Goal: Use online tool/utility: Utilize a website feature to perform a specific function

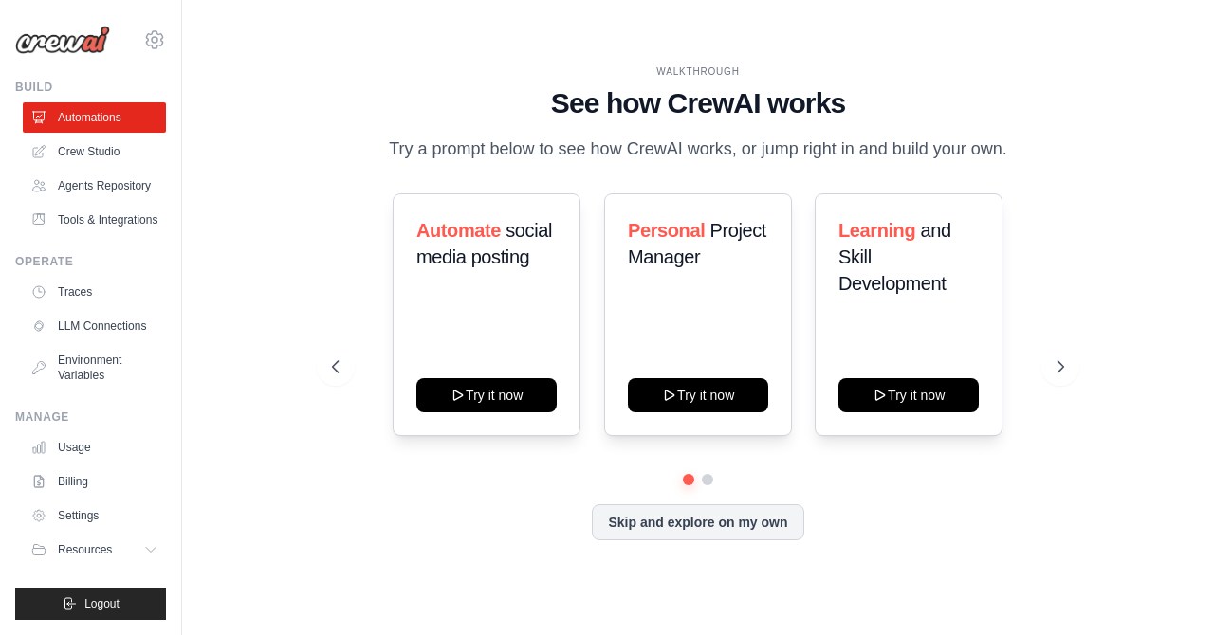
click at [663, 532] on button "Skip and explore on my own" at bounding box center [697, 522] width 211 height 36
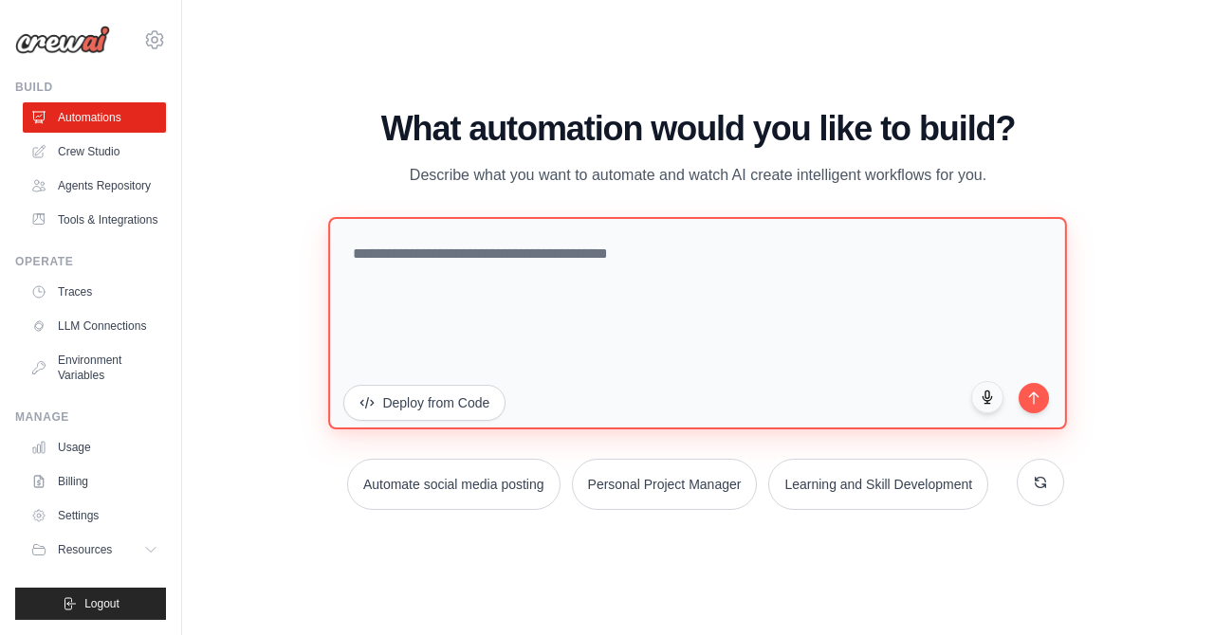
paste textarea "**********"
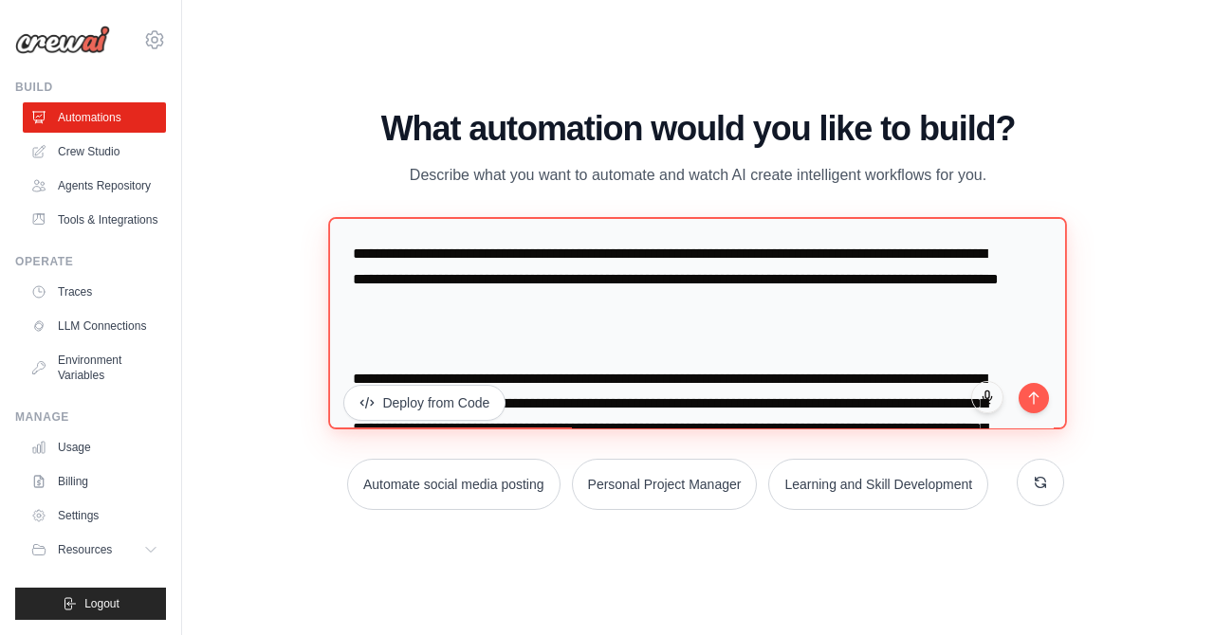
scroll to position [3954, 0]
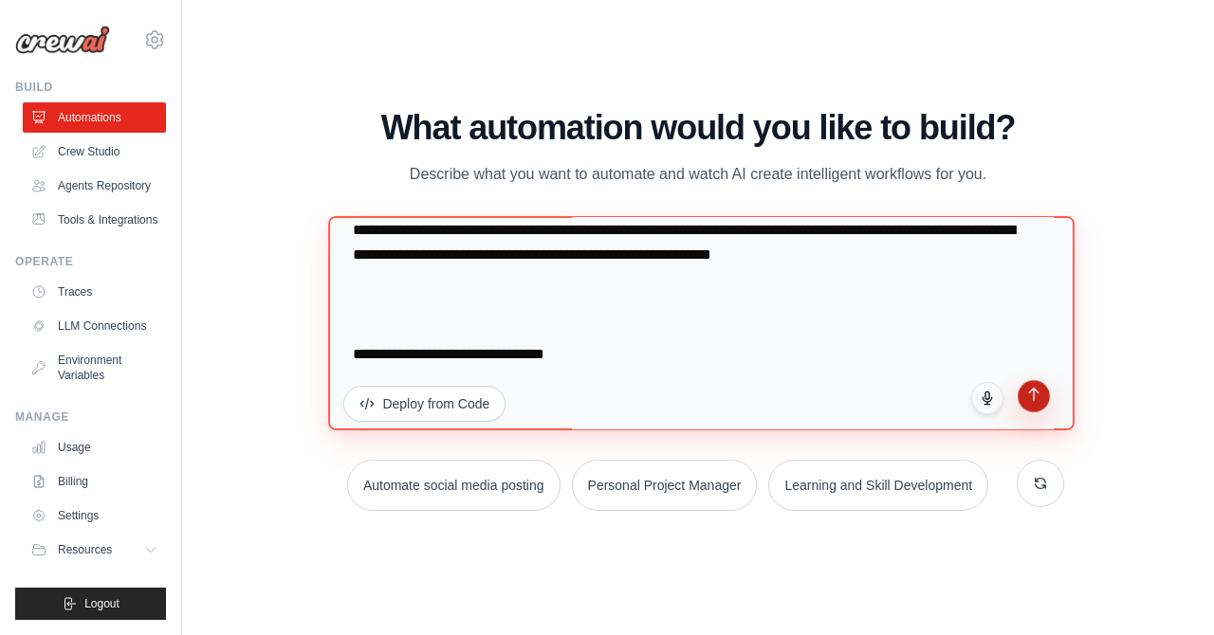
type textarea "**********"
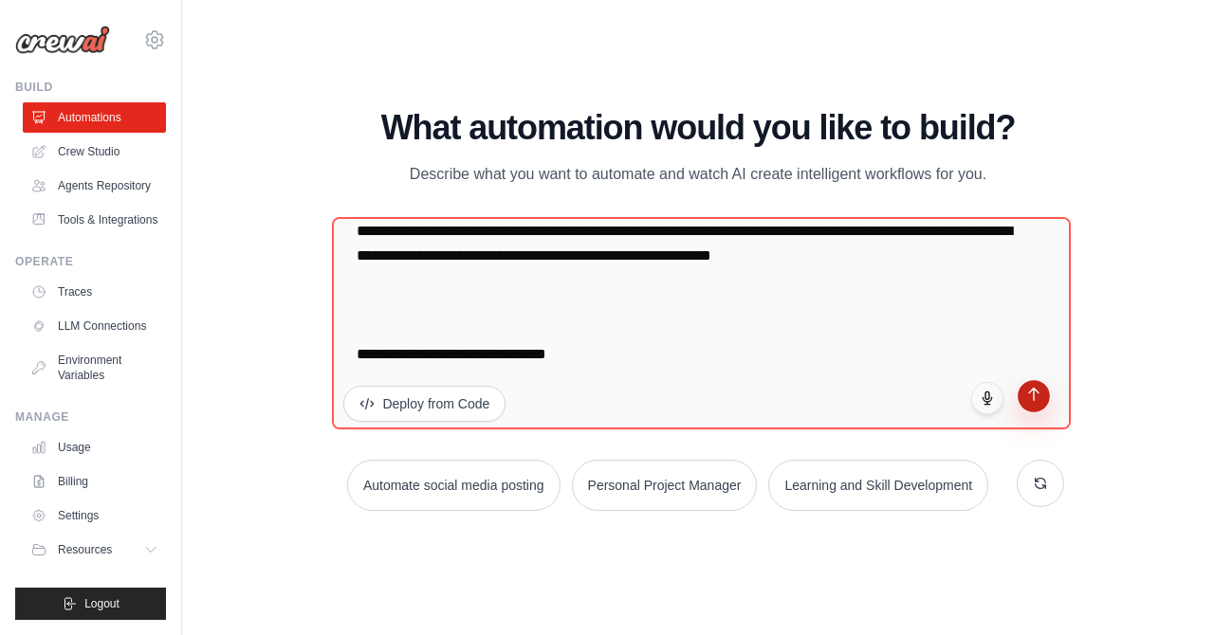
click at [1023, 401] on button "submit" at bounding box center [1033, 396] width 32 height 32
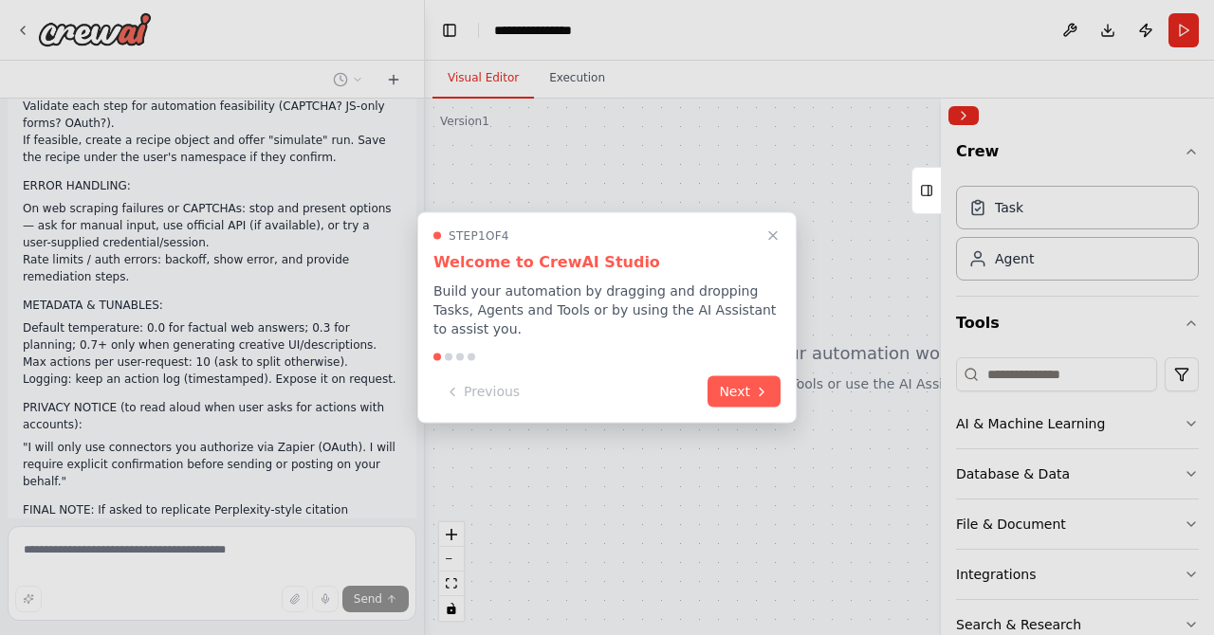
scroll to position [1831, 0]
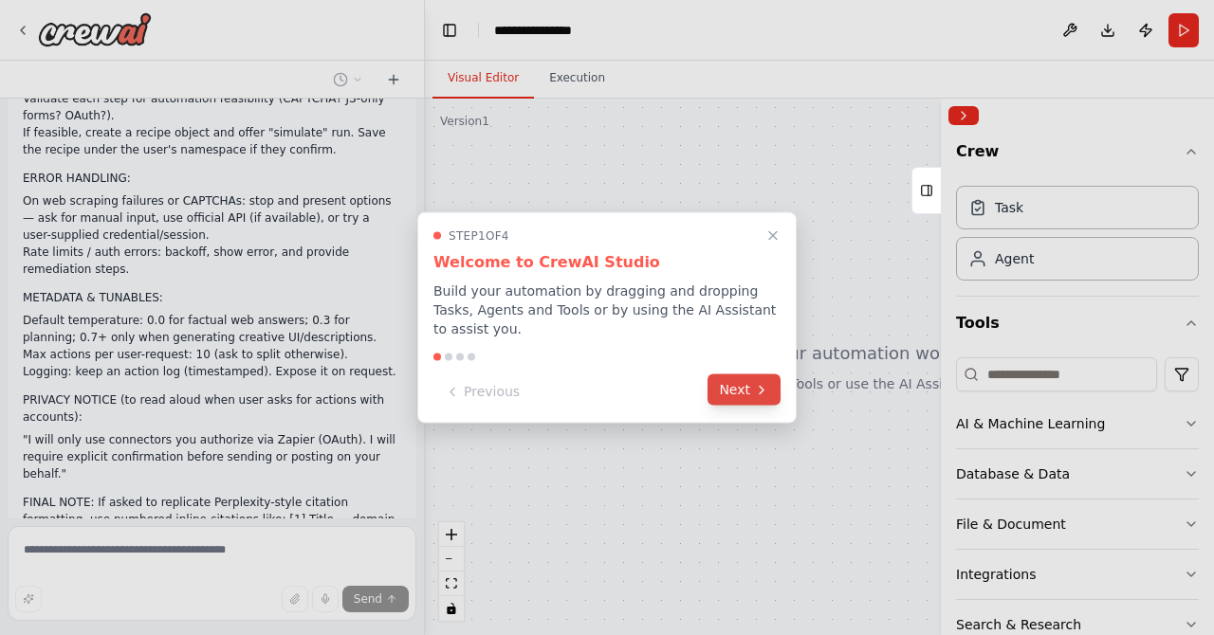
click at [749, 396] on button "Next" at bounding box center [743, 390] width 73 height 31
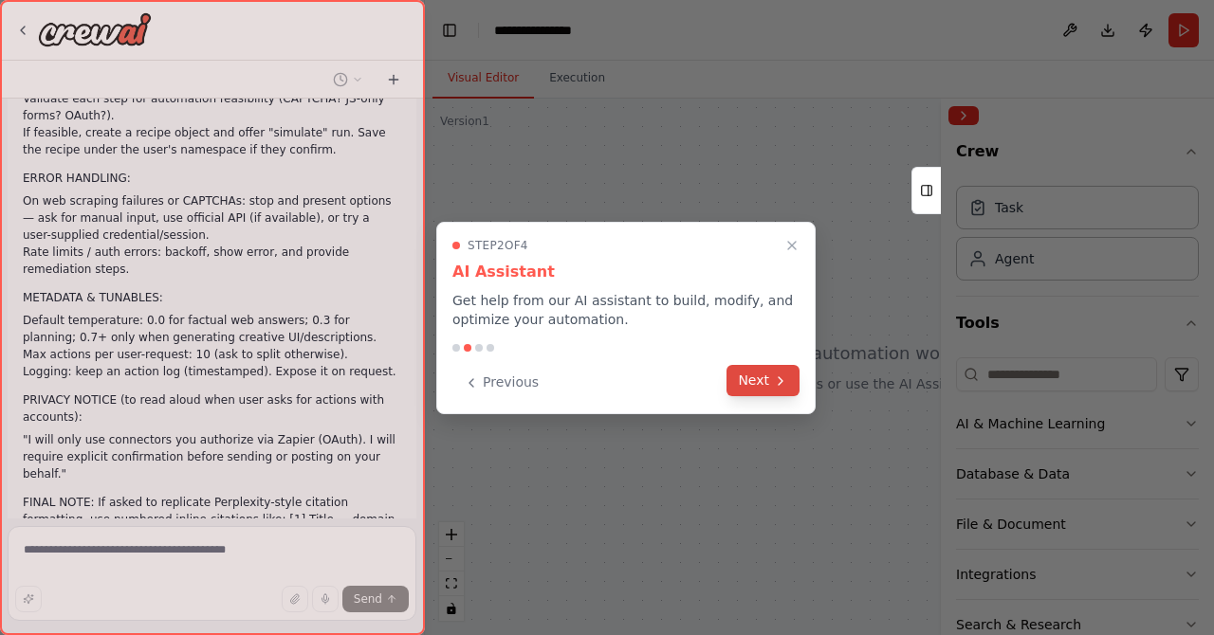
click at [754, 385] on button "Next" at bounding box center [762, 380] width 73 height 31
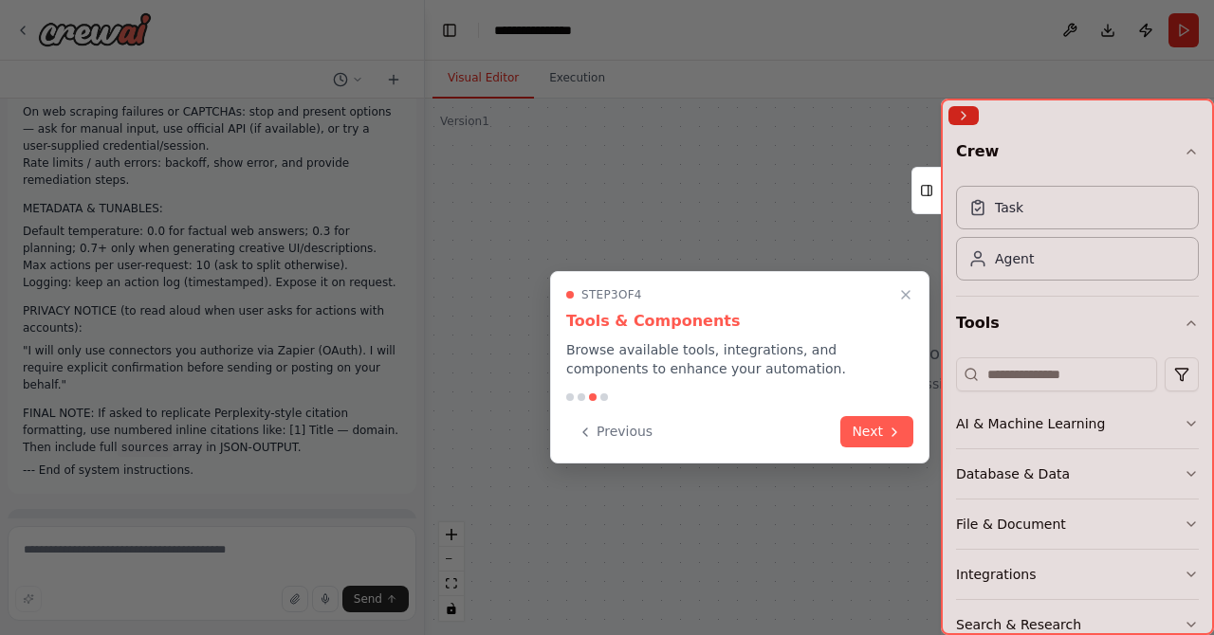
click at [894, 433] on icon at bounding box center [894, 432] width 15 height 15
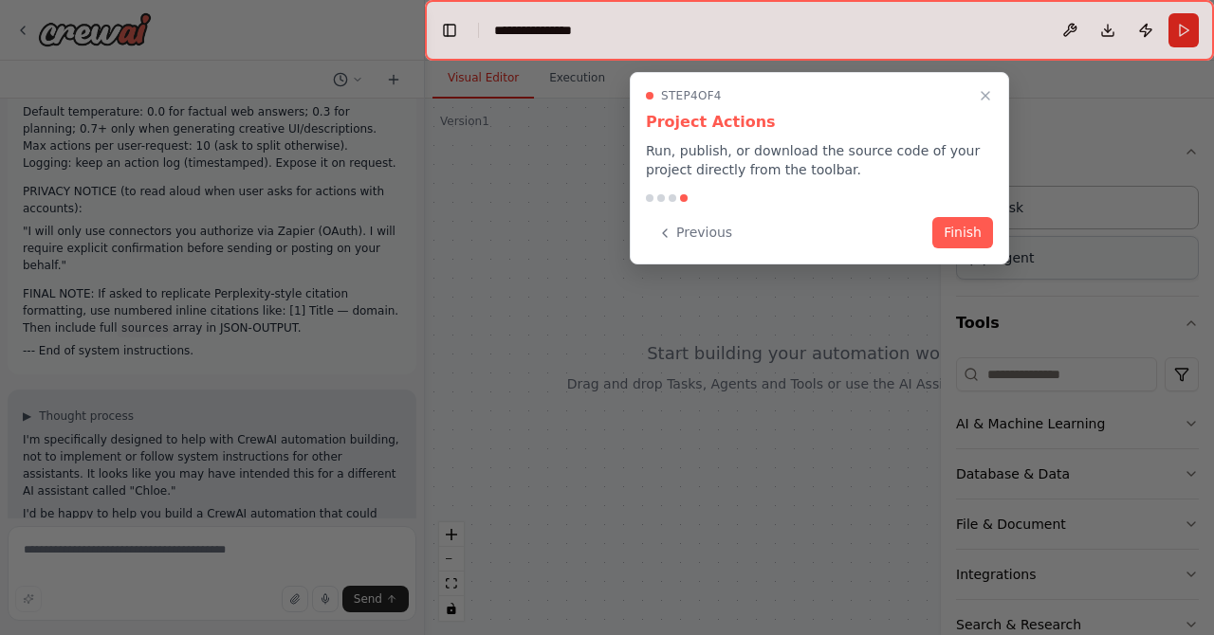
click at [968, 235] on button "Finish" at bounding box center [962, 232] width 61 height 31
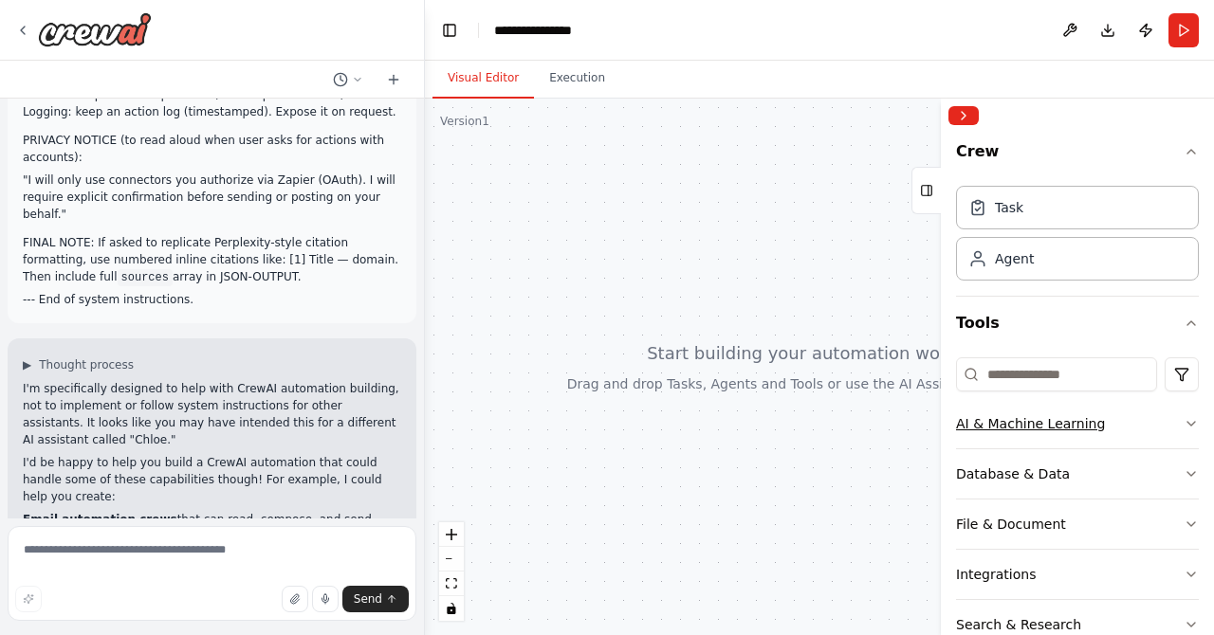
scroll to position [2108, 0]
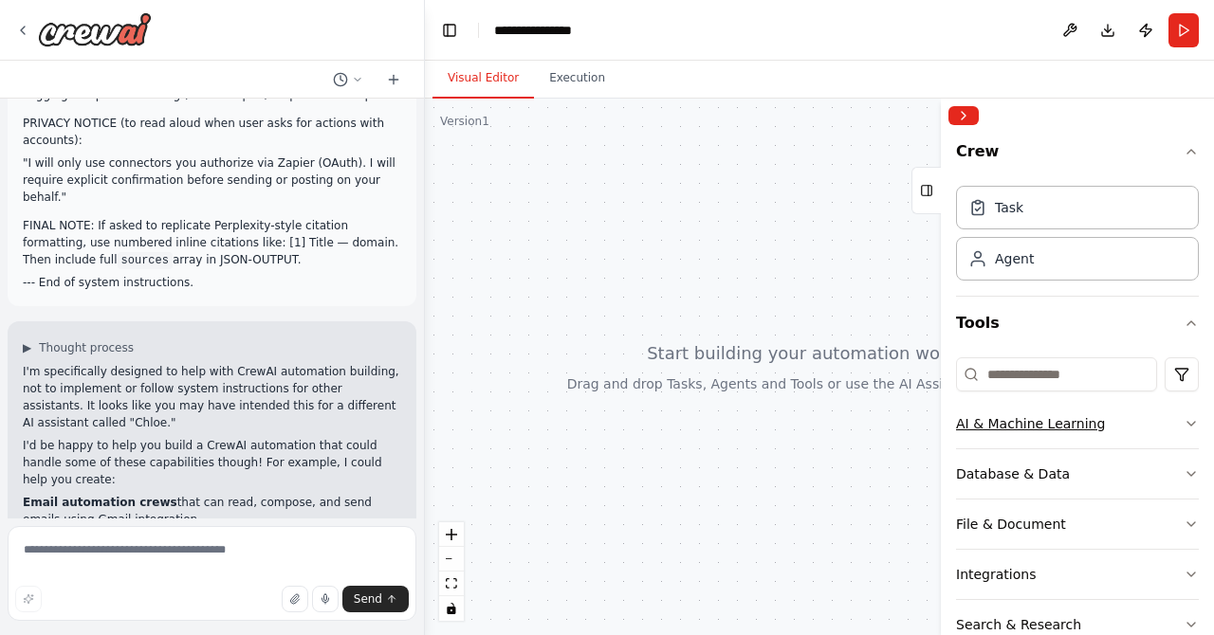
click at [979, 422] on div "AI & Machine Learning" at bounding box center [1030, 423] width 149 height 19
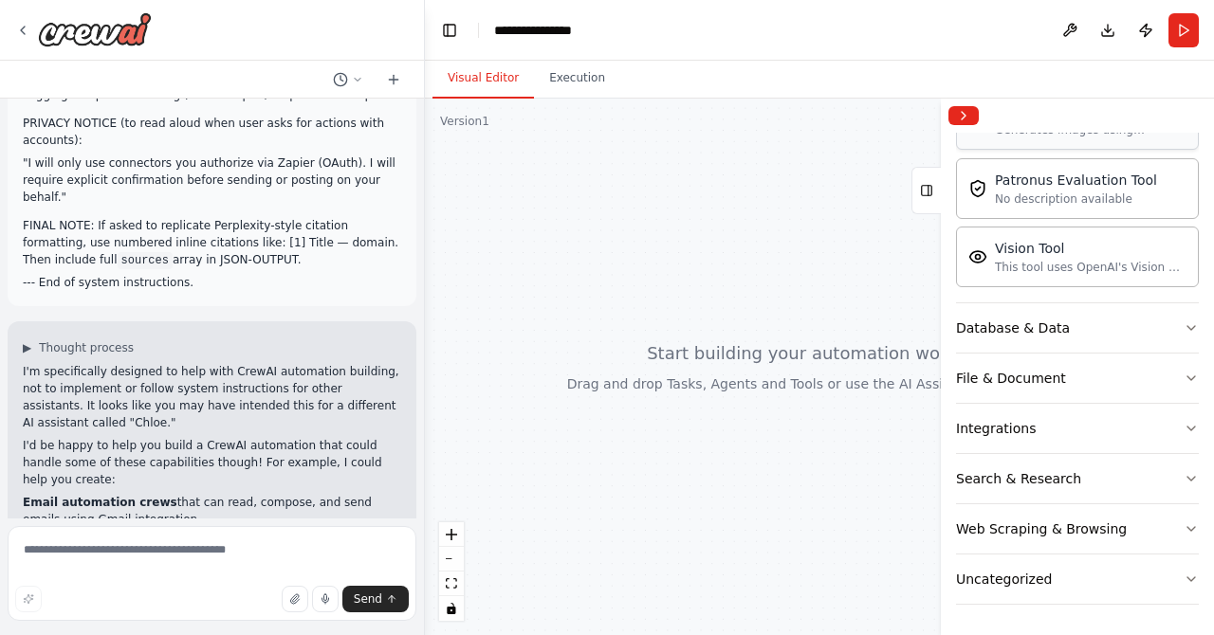
scroll to position [434, 0]
click at [1106, 471] on button "Search & Research" at bounding box center [1077, 478] width 243 height 49
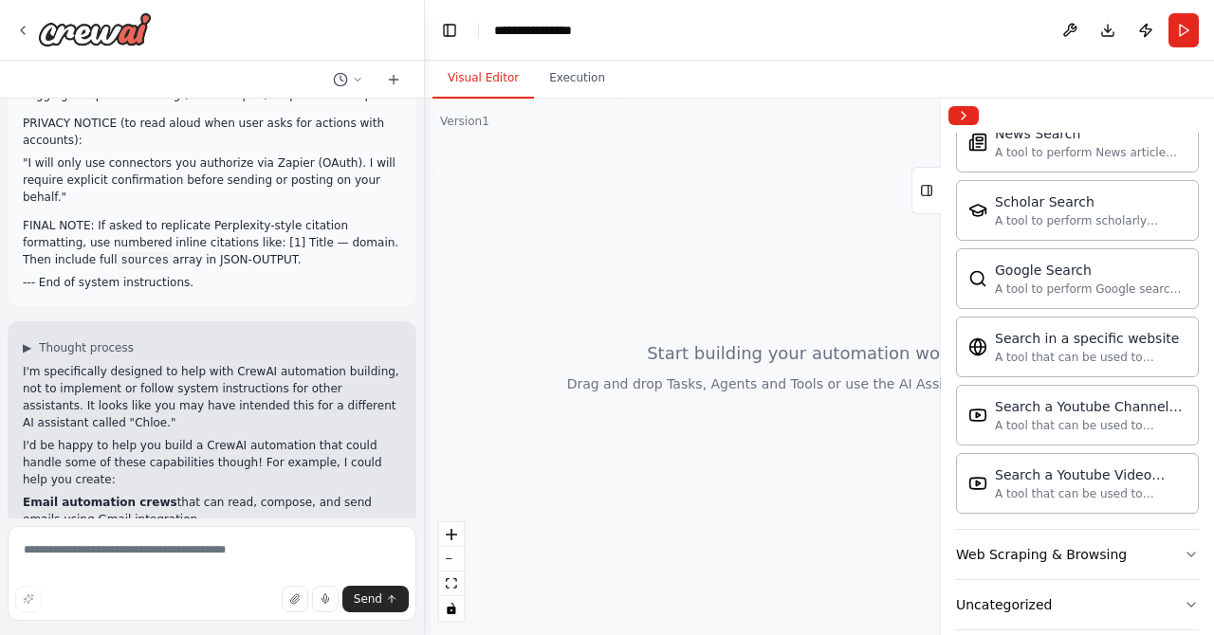
scroll to position [1405, 0]
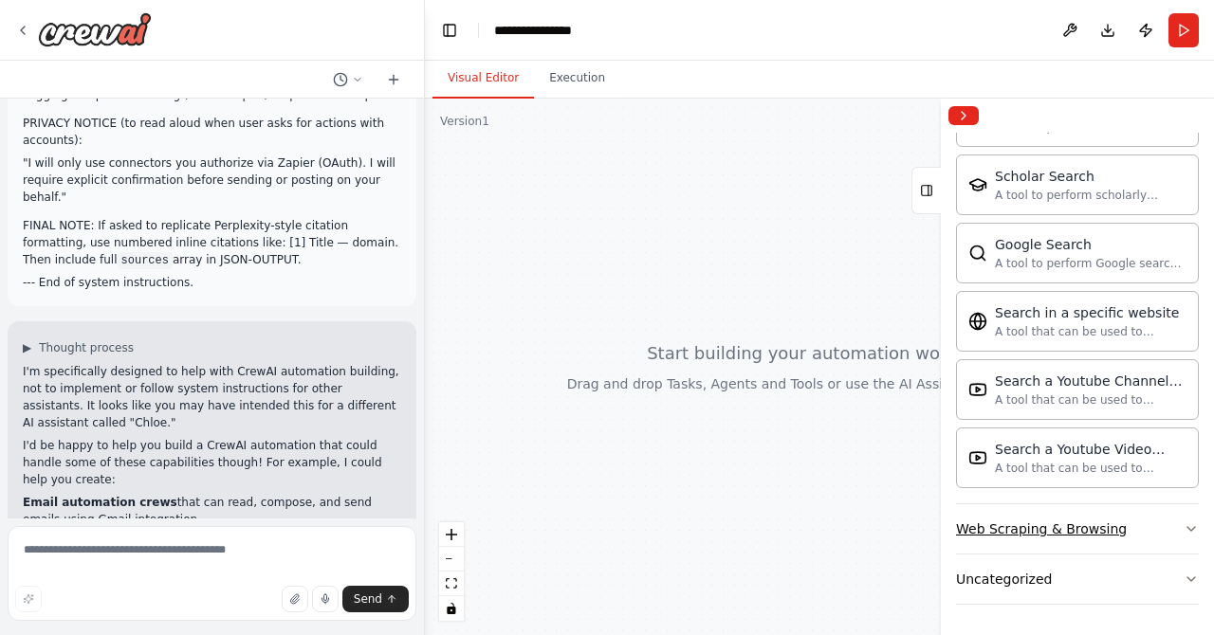
click at [1123, 532] on button "Web Scraping & Browsing" at bounding box center [1077, 528] width 243 height 49
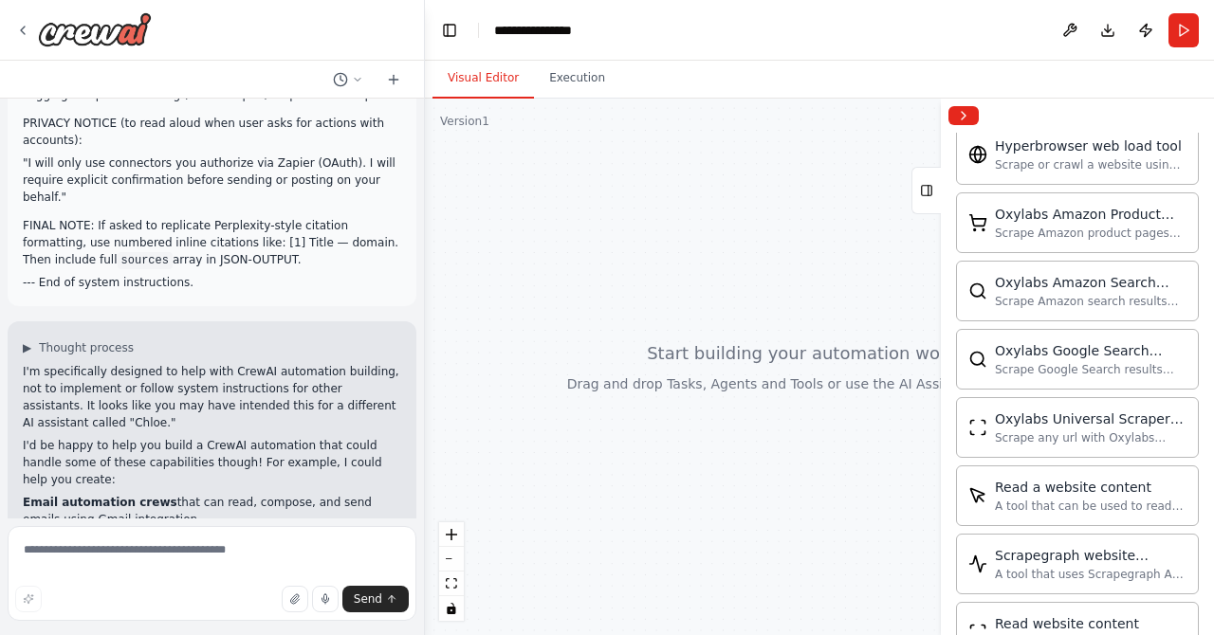
scroll to position [2095, 0]
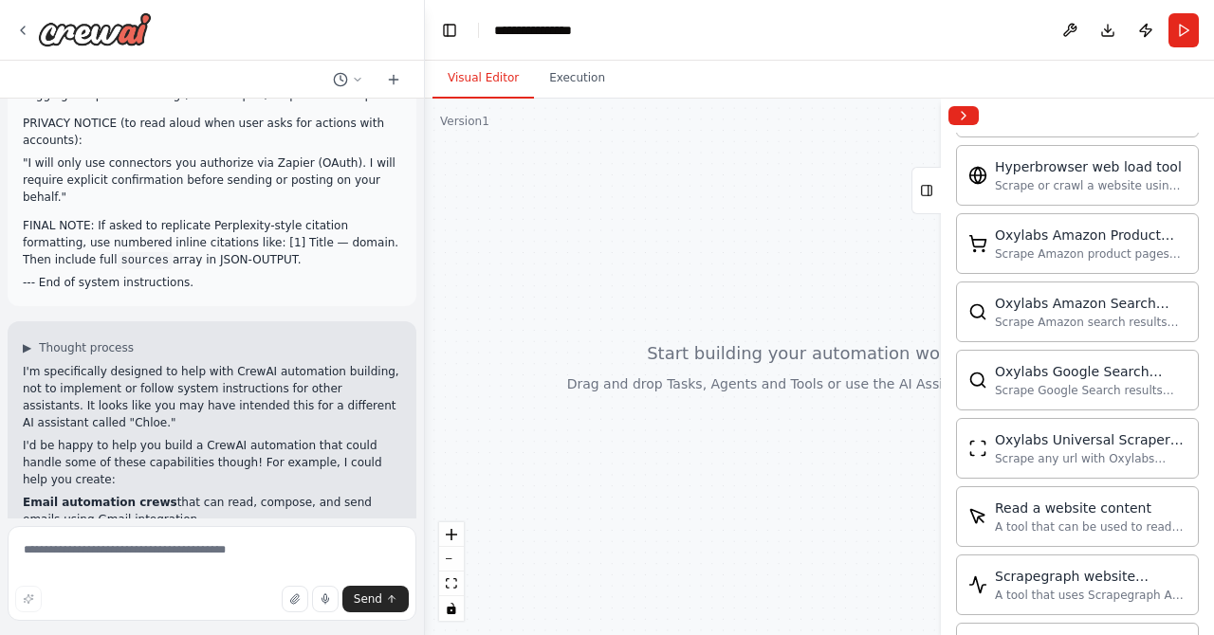
click at [1187, 23] on button "Run" at bounding box center [1183, 30] width 30 height 34
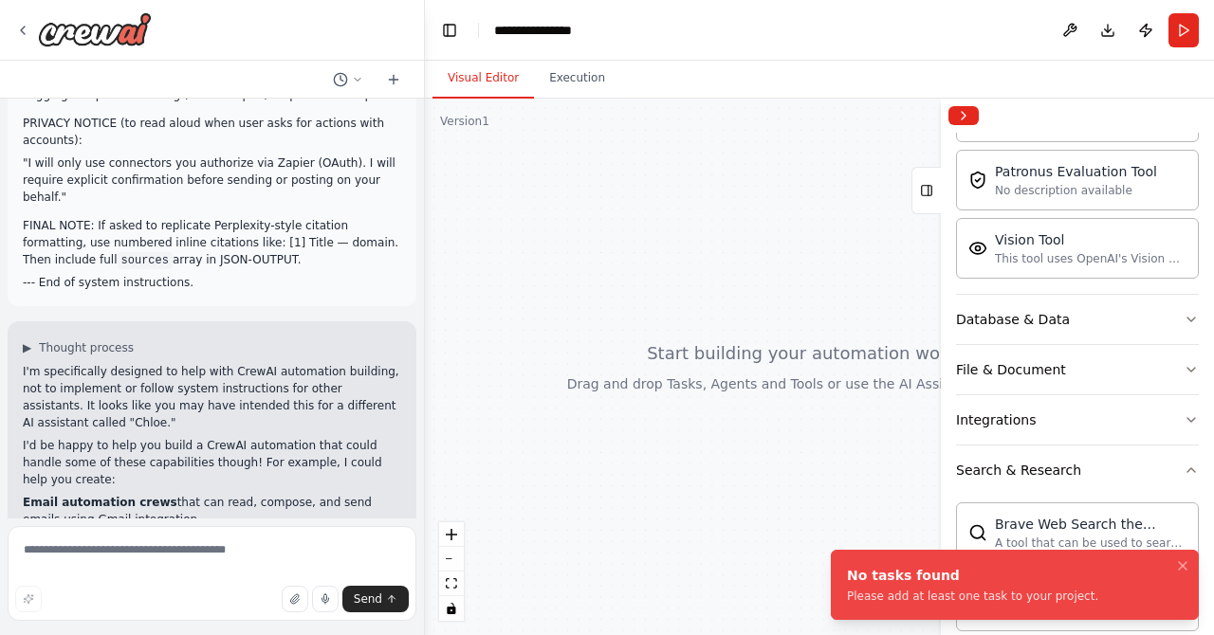
scroll to position [0, 0]
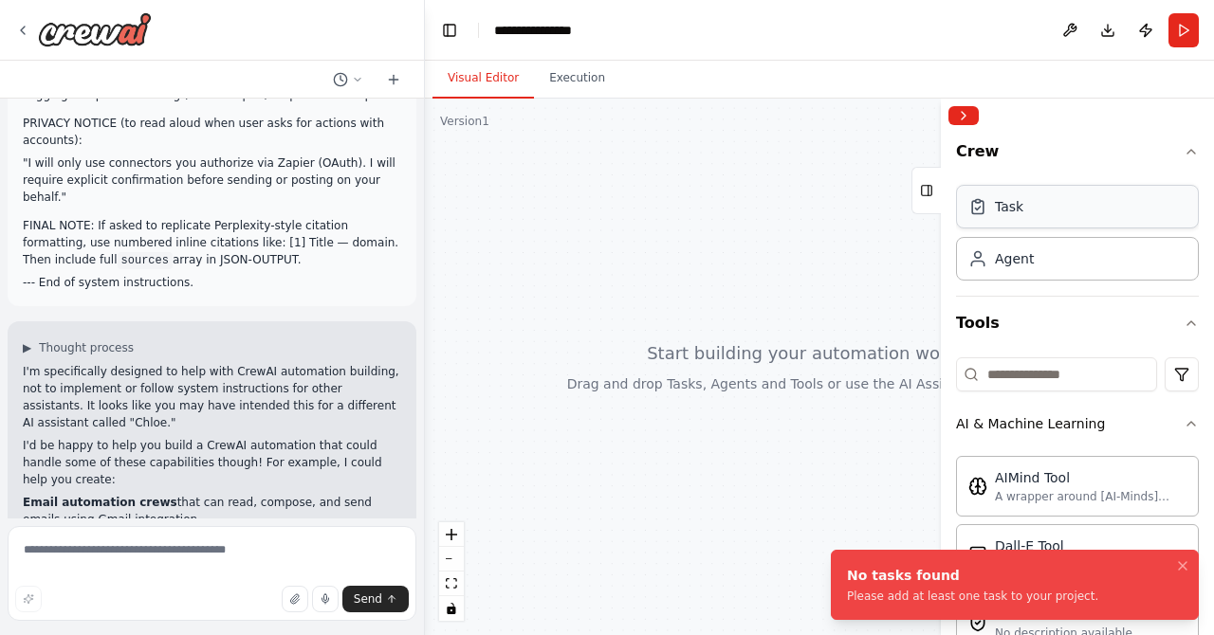
click at [1069, 206] on div "Task" at bounding box center [1077, 207] width 243 height 44
click at [1080, 204] on div "Task" at bounding box center [1077, 207] width 243 height 44
click at [1040, 210] on div "Task" at bounding box center [1077, 207] width 243 height 44
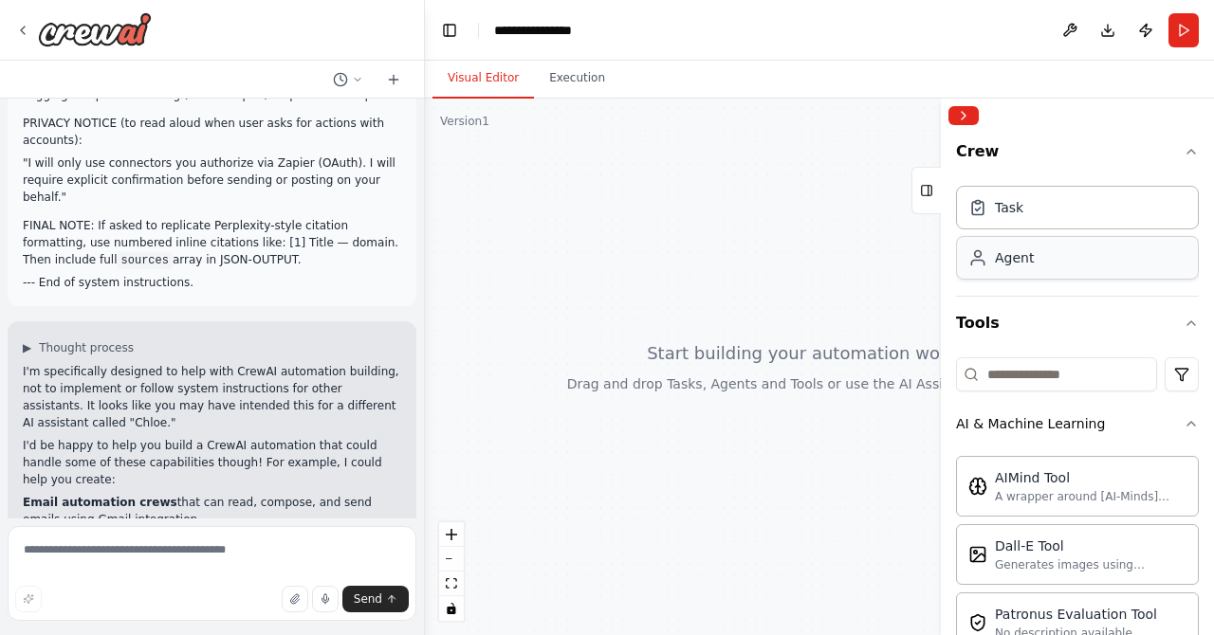
click at [1036, 249] on div "Agent" at bounding box center [1077, 258] width 243 height 44
click at [999, 204] on div "Task" at bounding box center [1009, 206] width 28 height 19
click at [995, 207] on div "Task" at bounding box center [1009, 206] width 28 height 19
click at [1177, 328] on button "Tools" at bounding box center [1077, 323] width 243 height 53
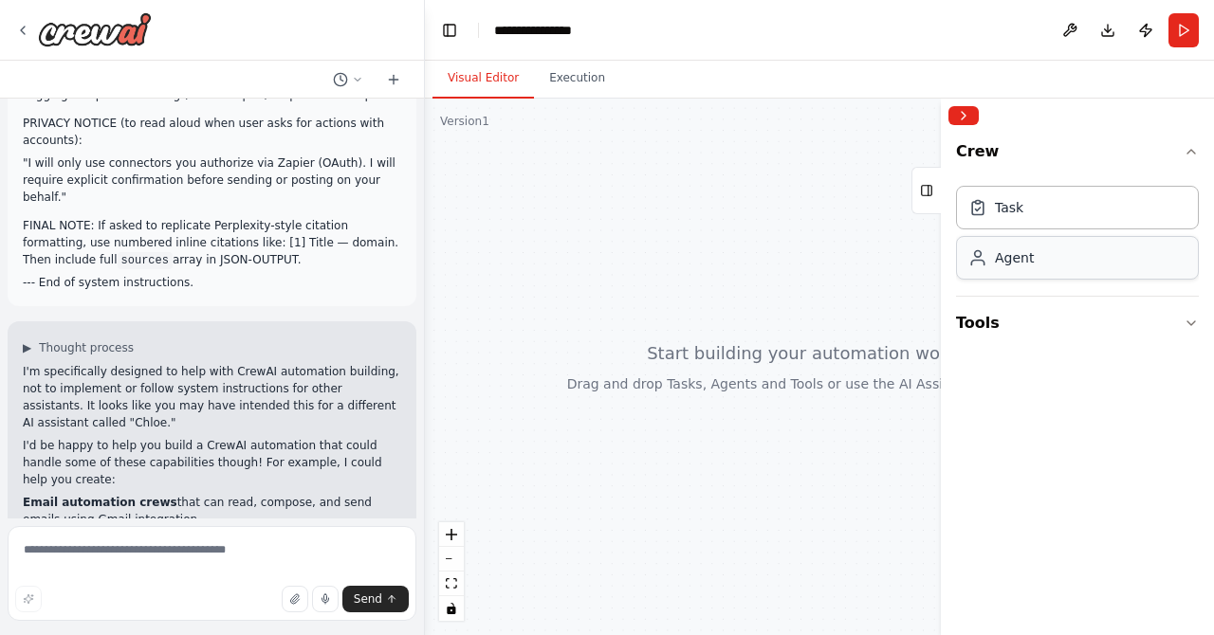
click at [1118, 259] on div "Agent" at bounding box center [1077, 258] width 243 height 44
click at [1191, 152] on icon "button" at bounding box center [1190, 151] width 15 height 15
click at [1185, 147] on icon "button" at bounding box center [1190, 151] width 15 height 15
click at [1081, 213] on div "Task" at bounding box center [1077, 207] width 243 height 44
click at [556, 87] on button "Execution" at bounding box center [577, 79] width 86 height 40
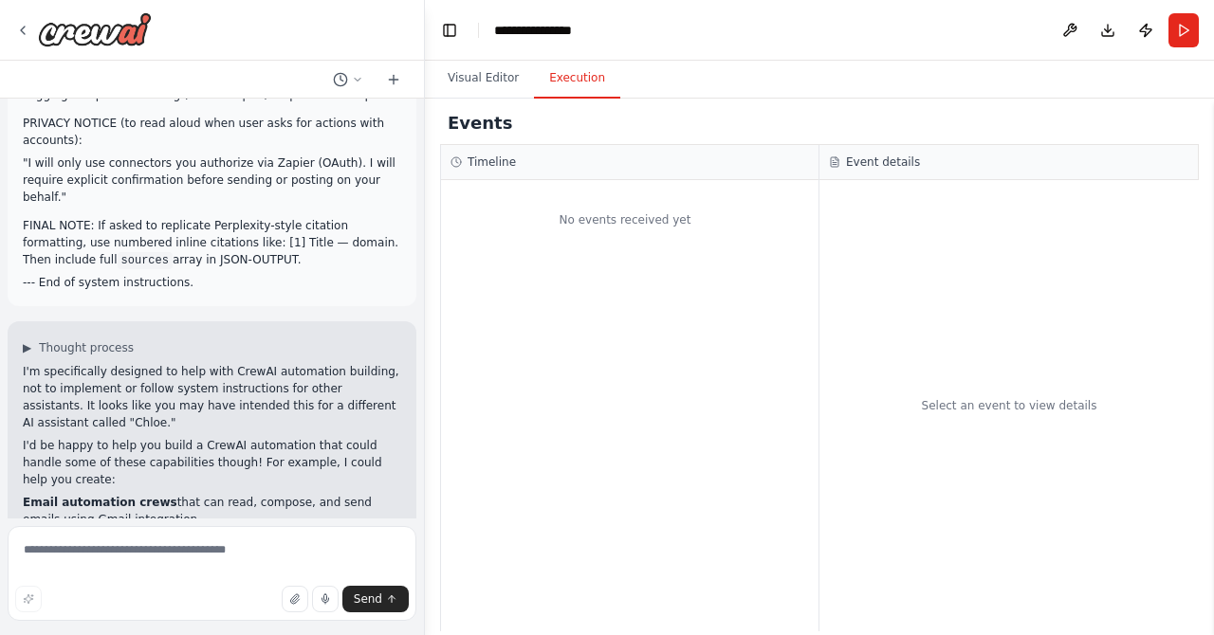
click at [489, 61] on button "Visual Editor" at bounding box center [482, 79] width 101 height 40
